Goal: Check status: Check status

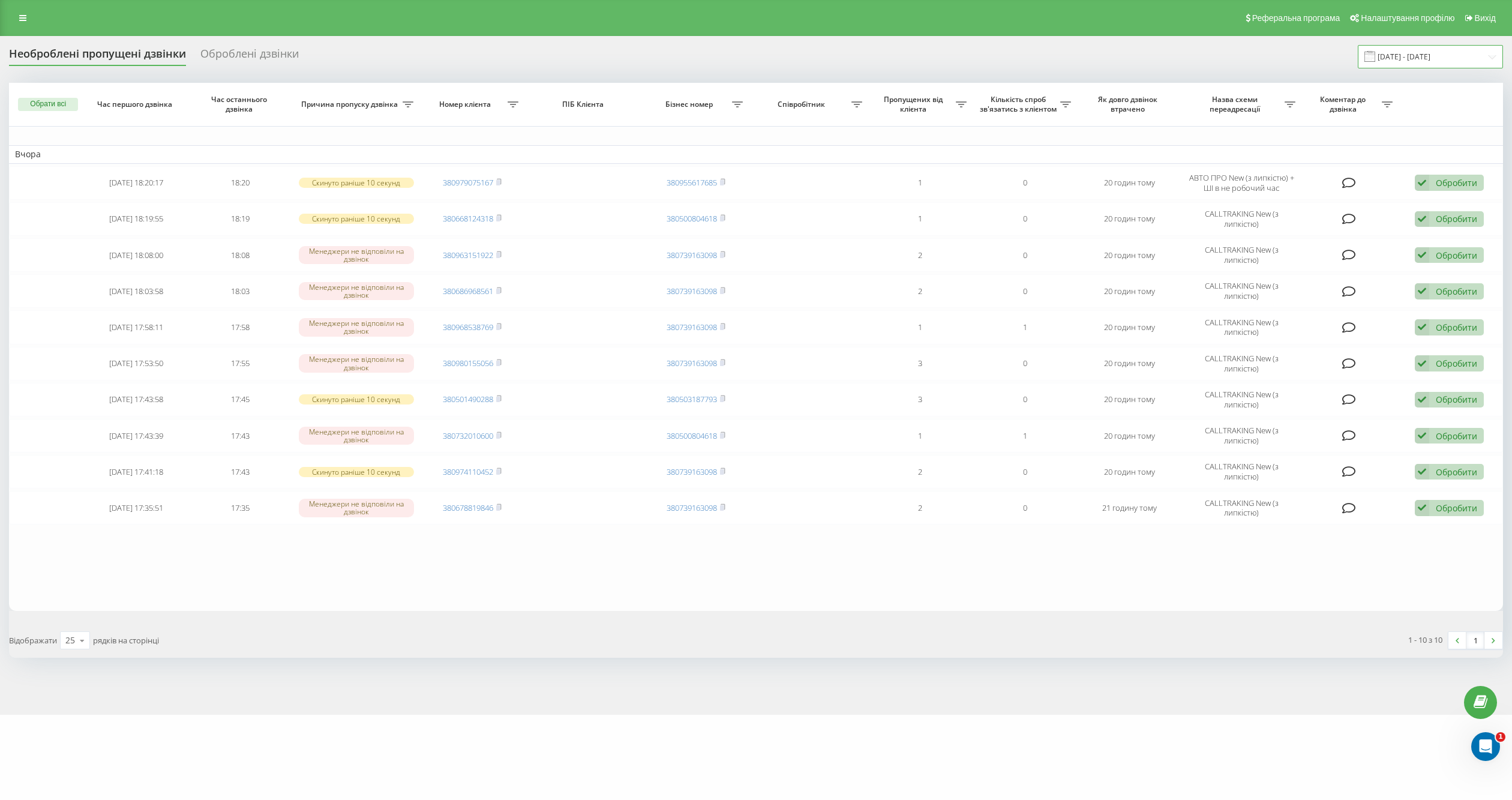
click at [1458, 56] on input "[DATE] - [DATE]" at bounding box center [1430, 56] width 145 height 24
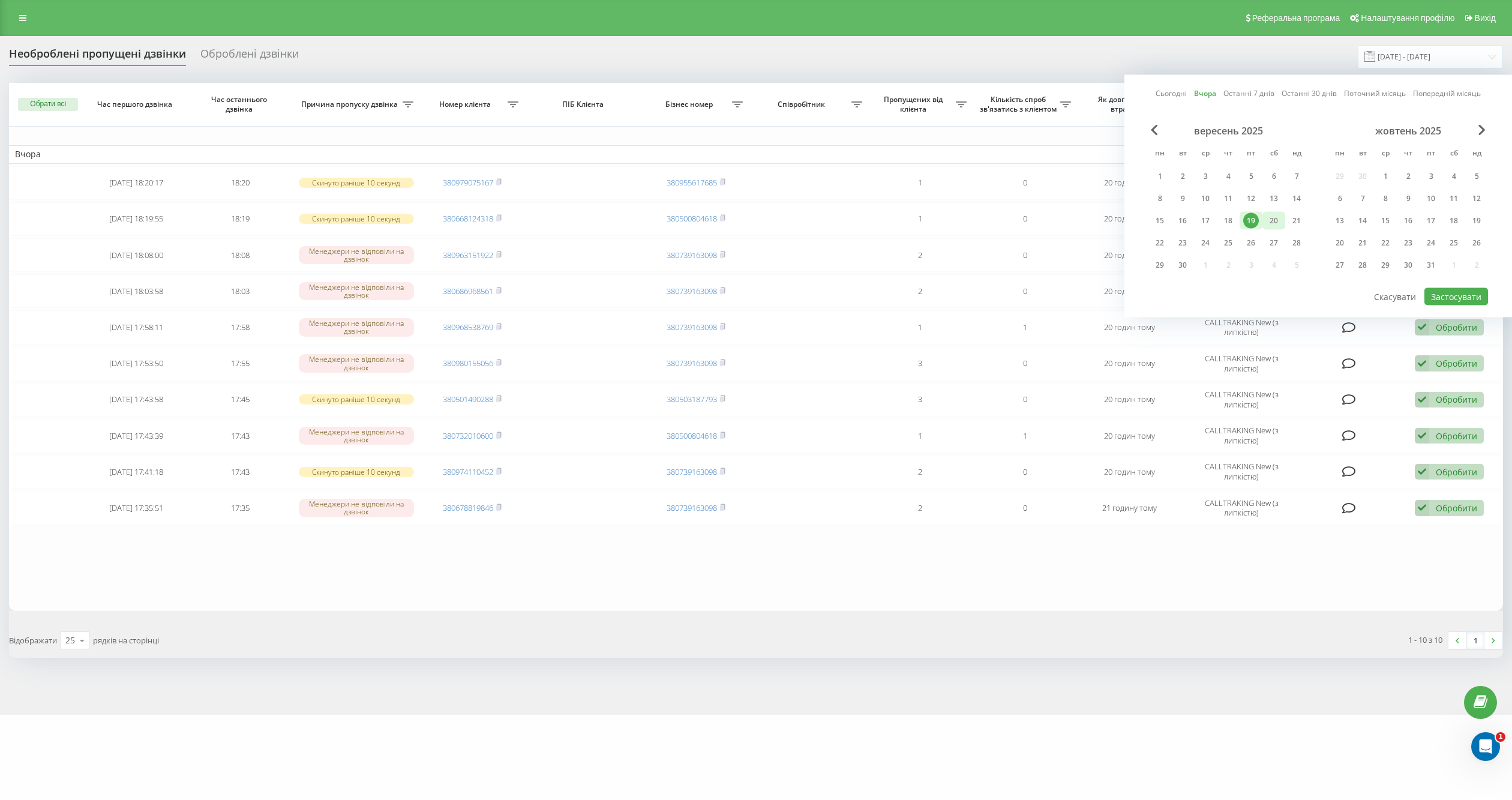
click at [1273, 222] on div "20" at bounding box center [1274, 221] width 16 height 16
click at [1451, 288] on button "Застосувати" at bounding box center [1456, 296] width 64 height 18
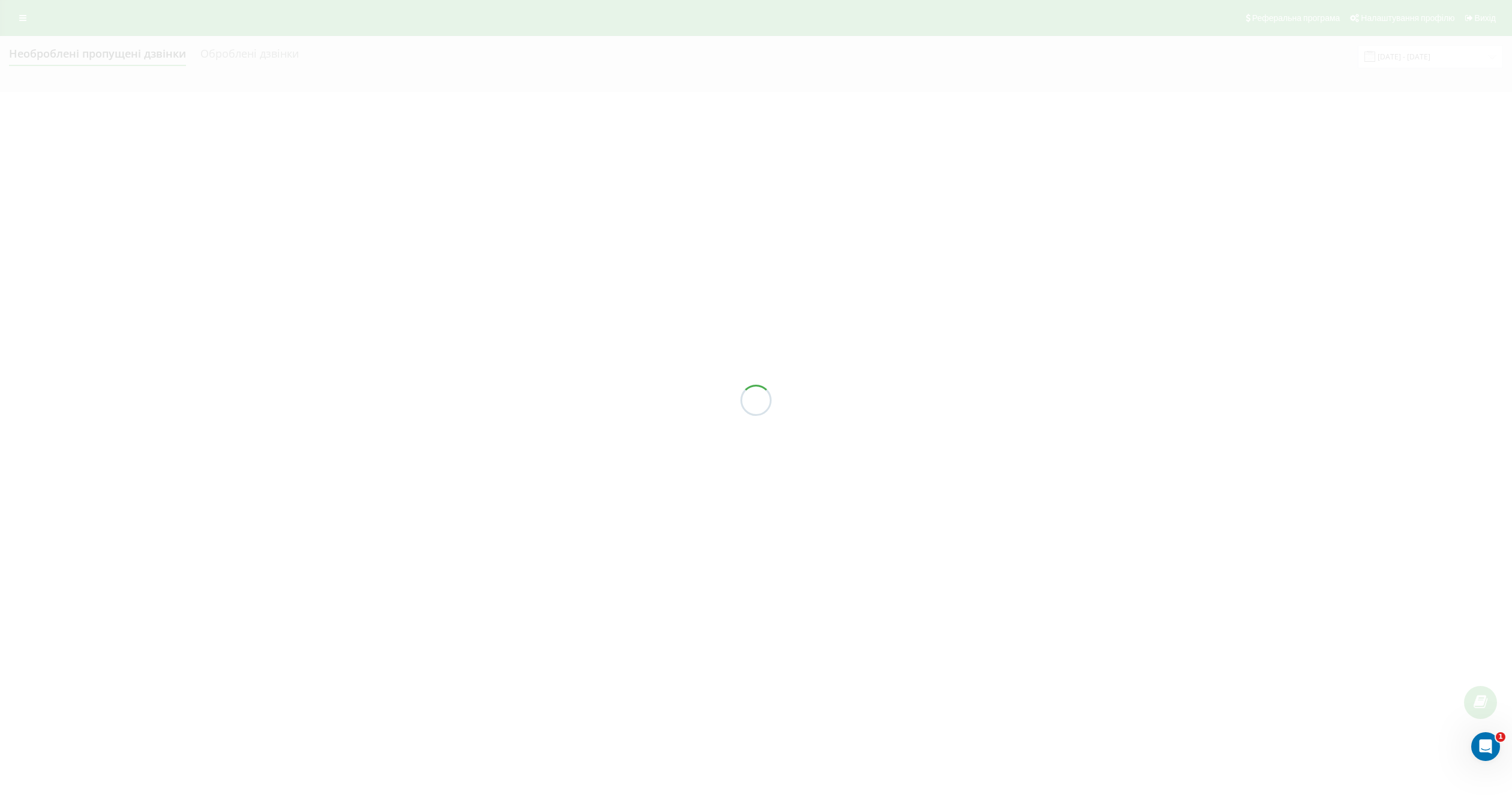
type input "[DATE] - [DATE]"
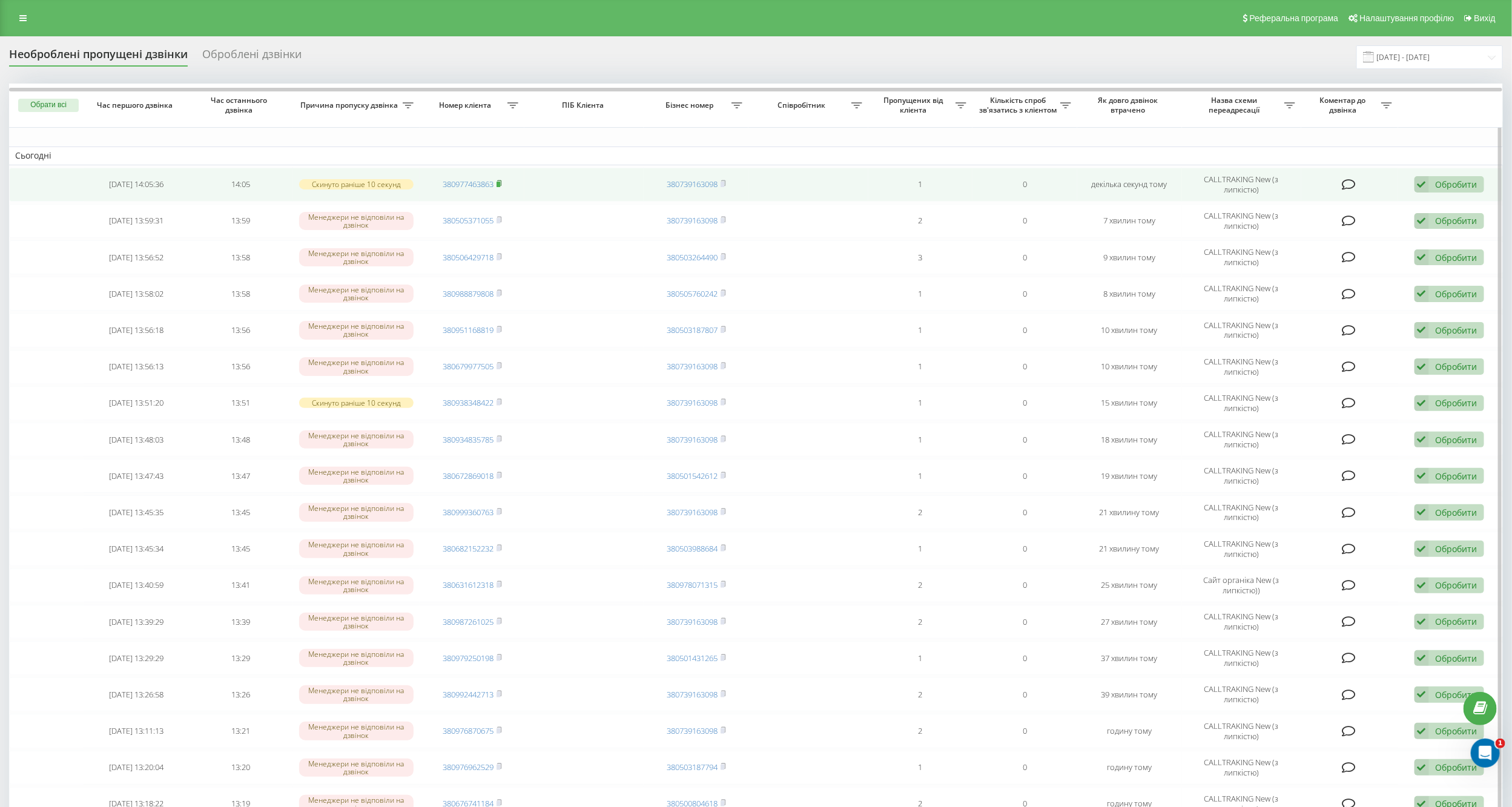
click at [502, 181] on icon at bounding box center [499, 184] width 6 height 7
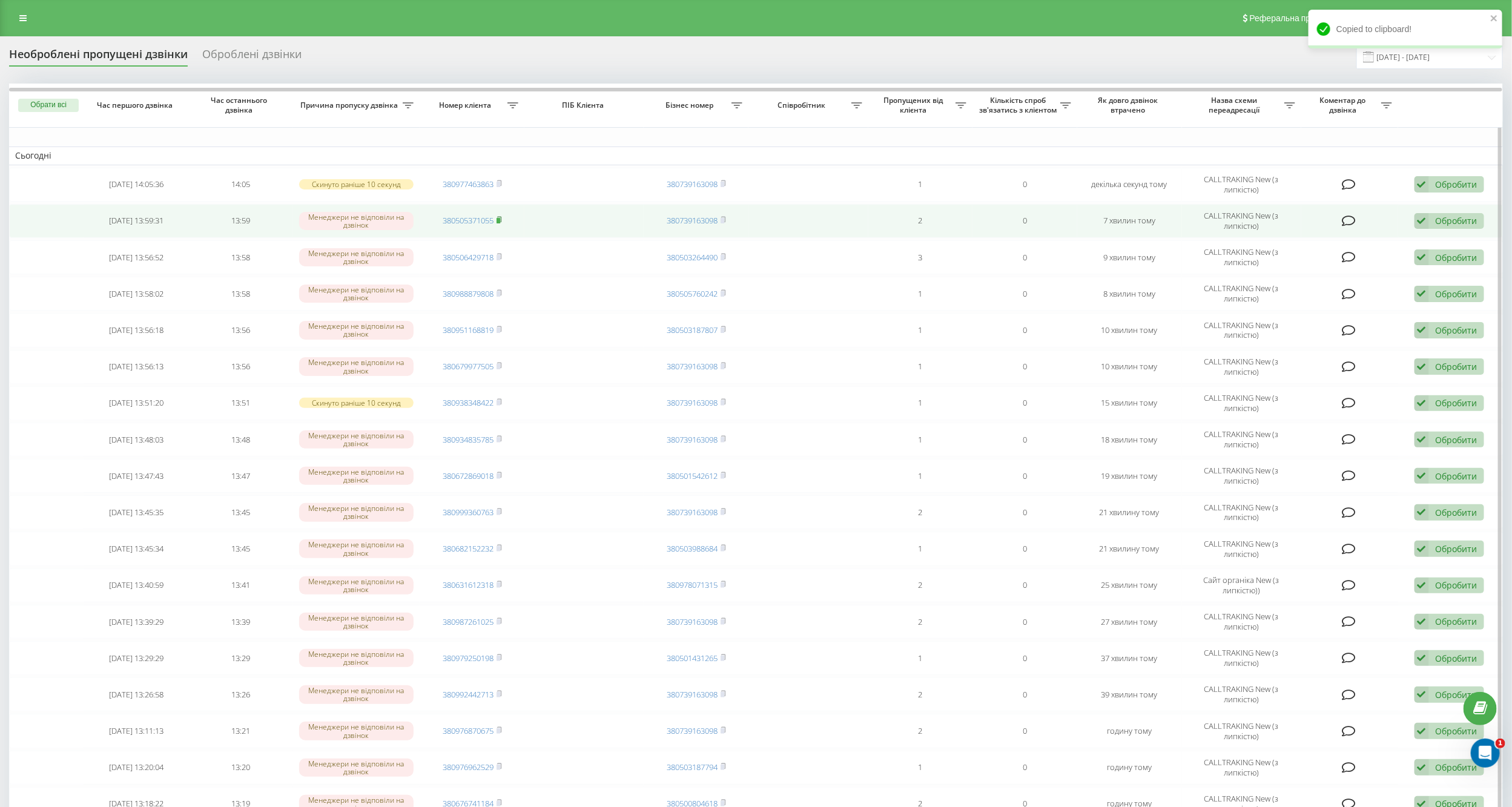
click at [499, 217] on icon at bounding box center [499, 220] width 6 height 7
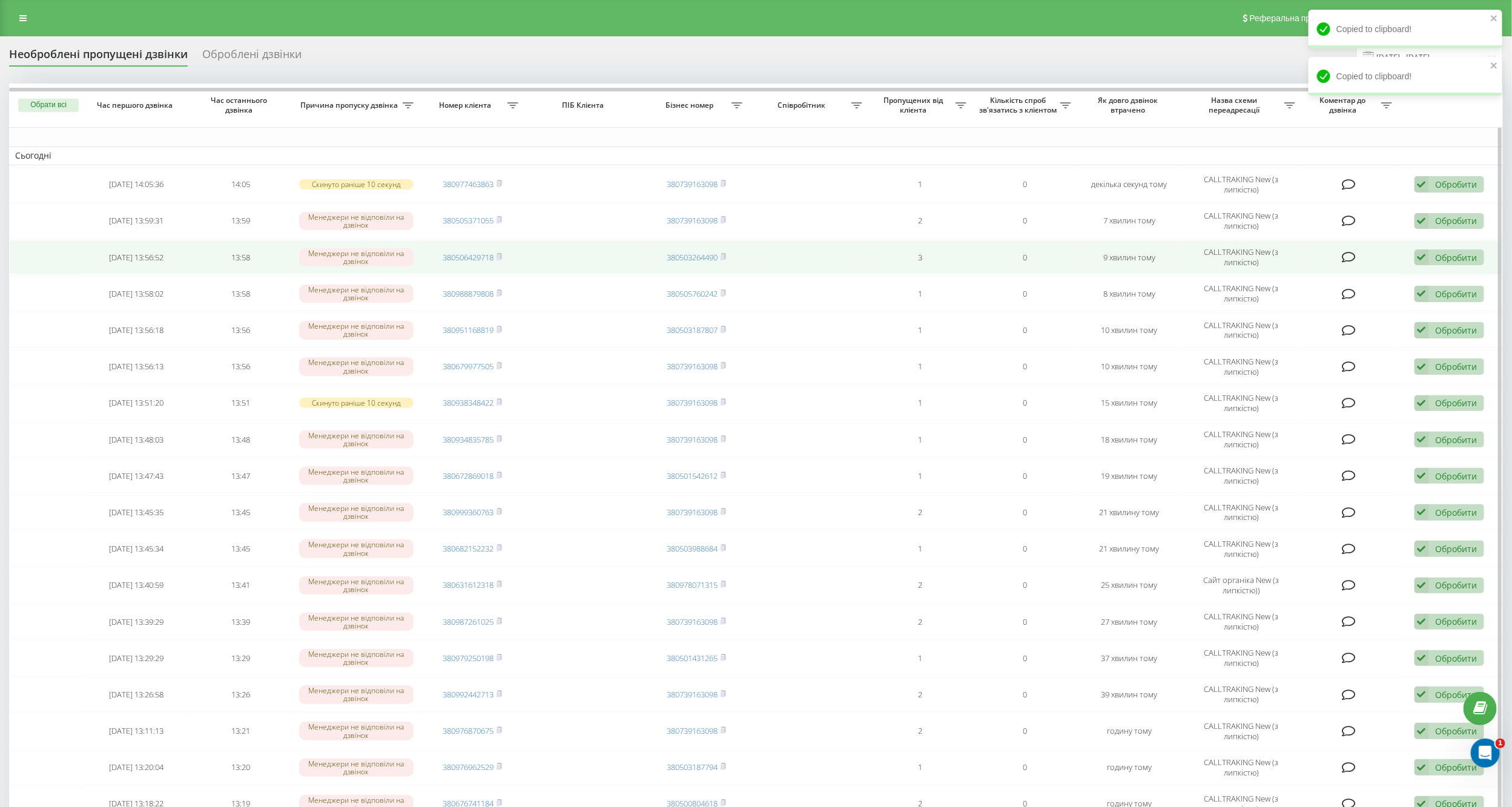
drag, startPoint x: 499, startPoint y: 257, endPoint x: 505, endPoint y: 259, distance: 6.3
click at [499, 257] on rect at bounding box center [498, 257] width 4 height 6
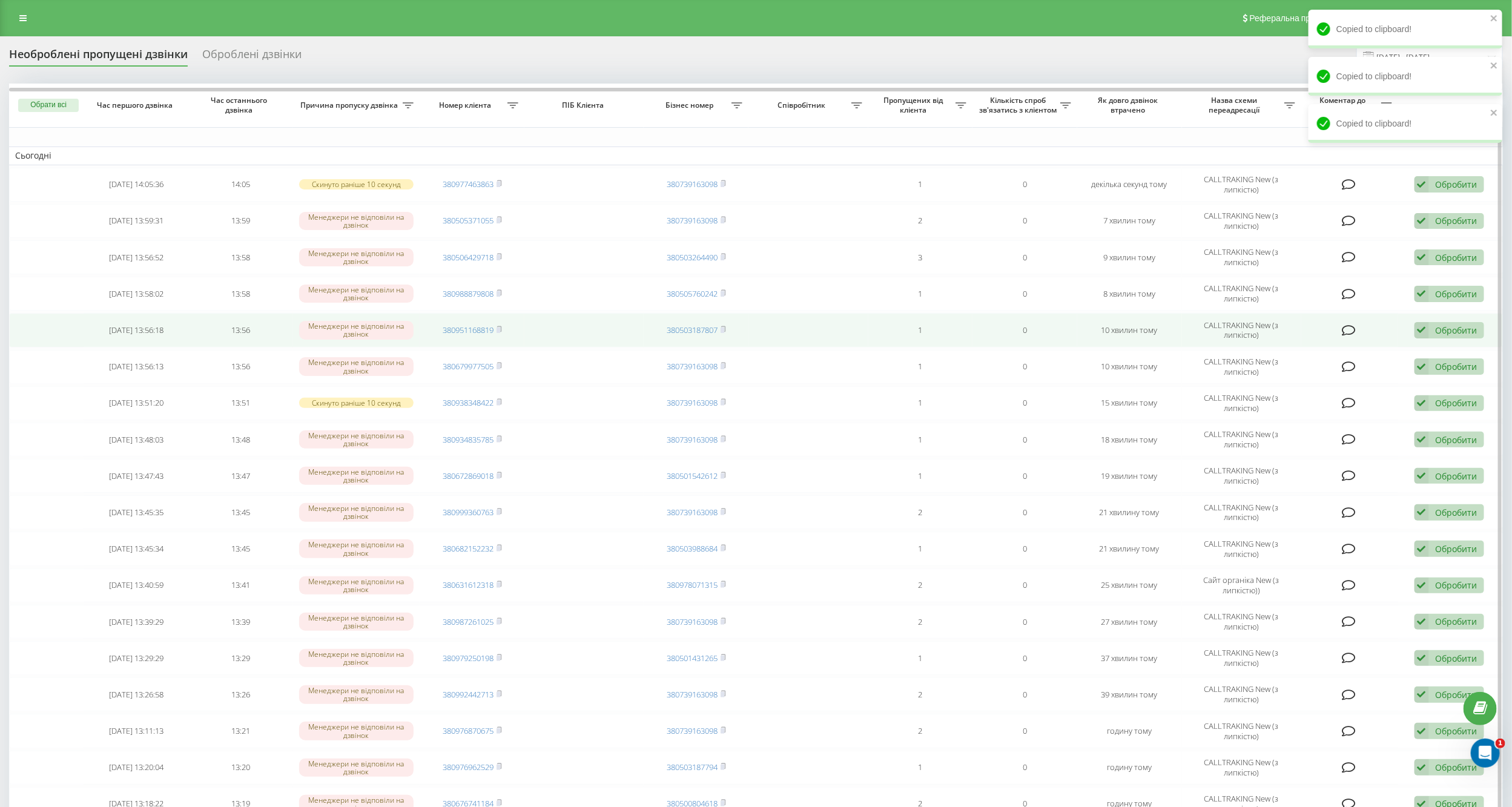
drag, startPoint x: 500, startPoint y: 293, endPoint x: 586, endPoint y: 326, distance: 92.1
click at [500, 293] on rect at bounding box center [498, 294] width 4 height 6
